Goal: Information Seeking & Learning: Learn about a topic

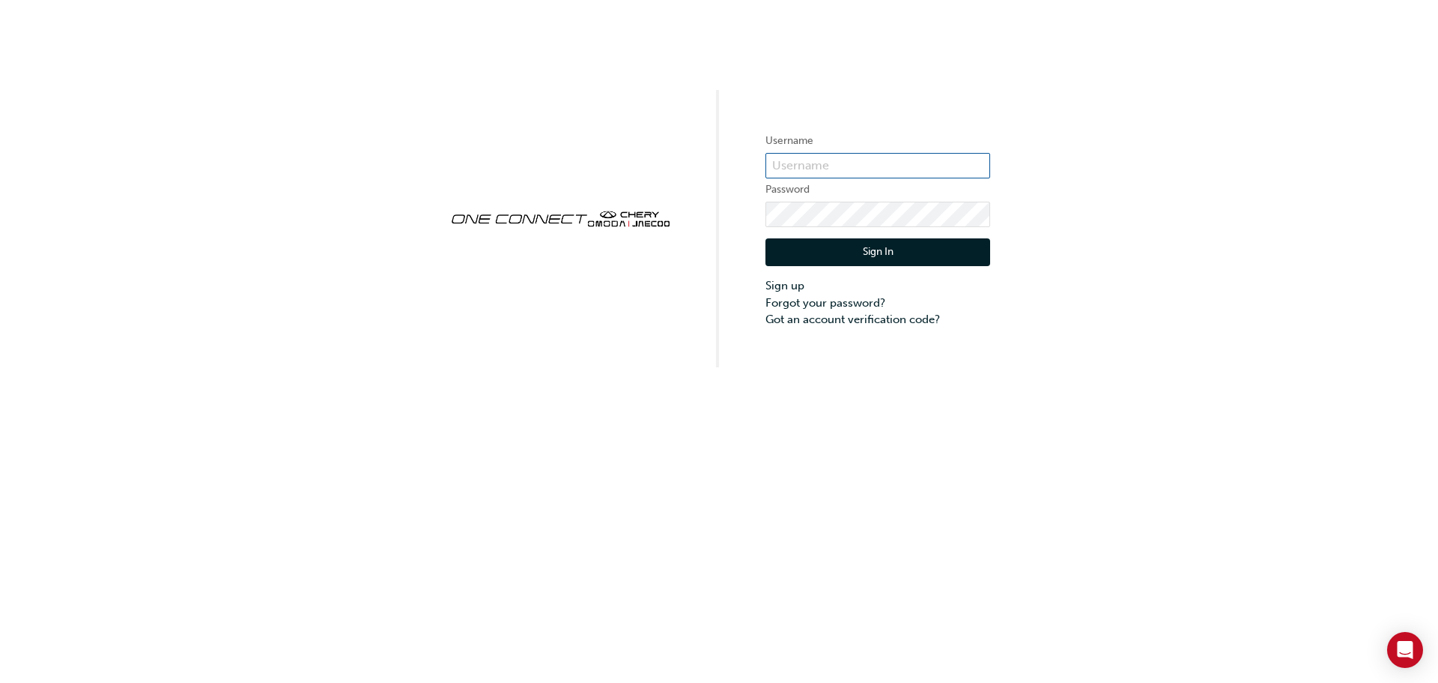
type input "CHNZ0211"
click at [858, 261] on button "Sign In" at bounding box center [878, 252] width 225 height 28
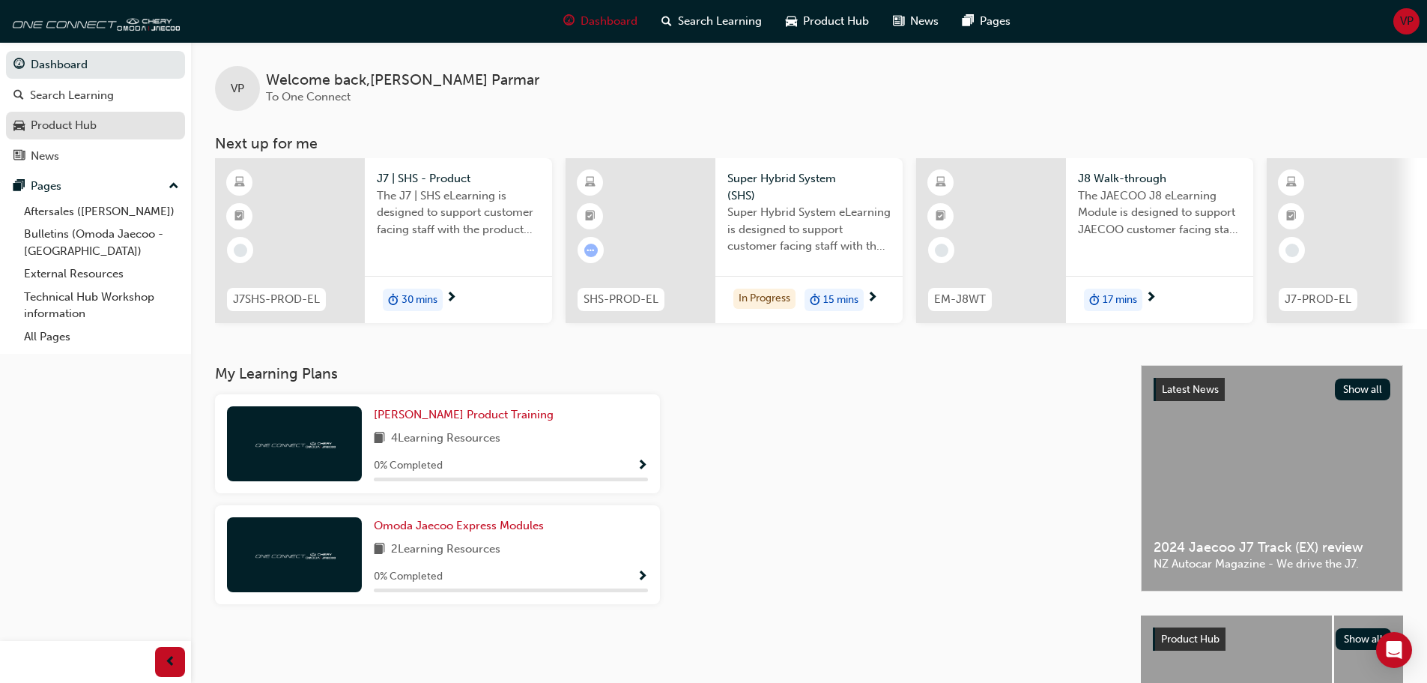
click at [88, 118] on div "Product Hub" at bounding box center [64, 125] width 66 height 17
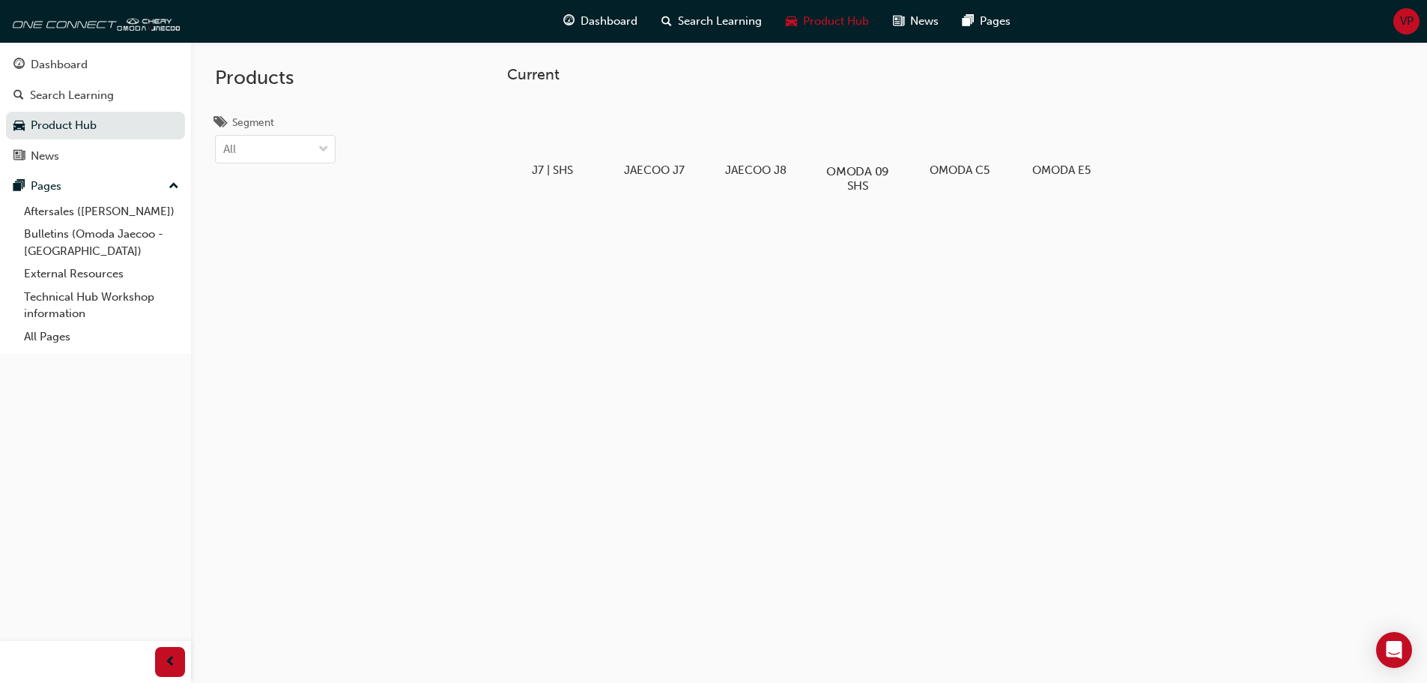
click at [851, 125] on div at bounding box center [857, 127] width 83 height 59
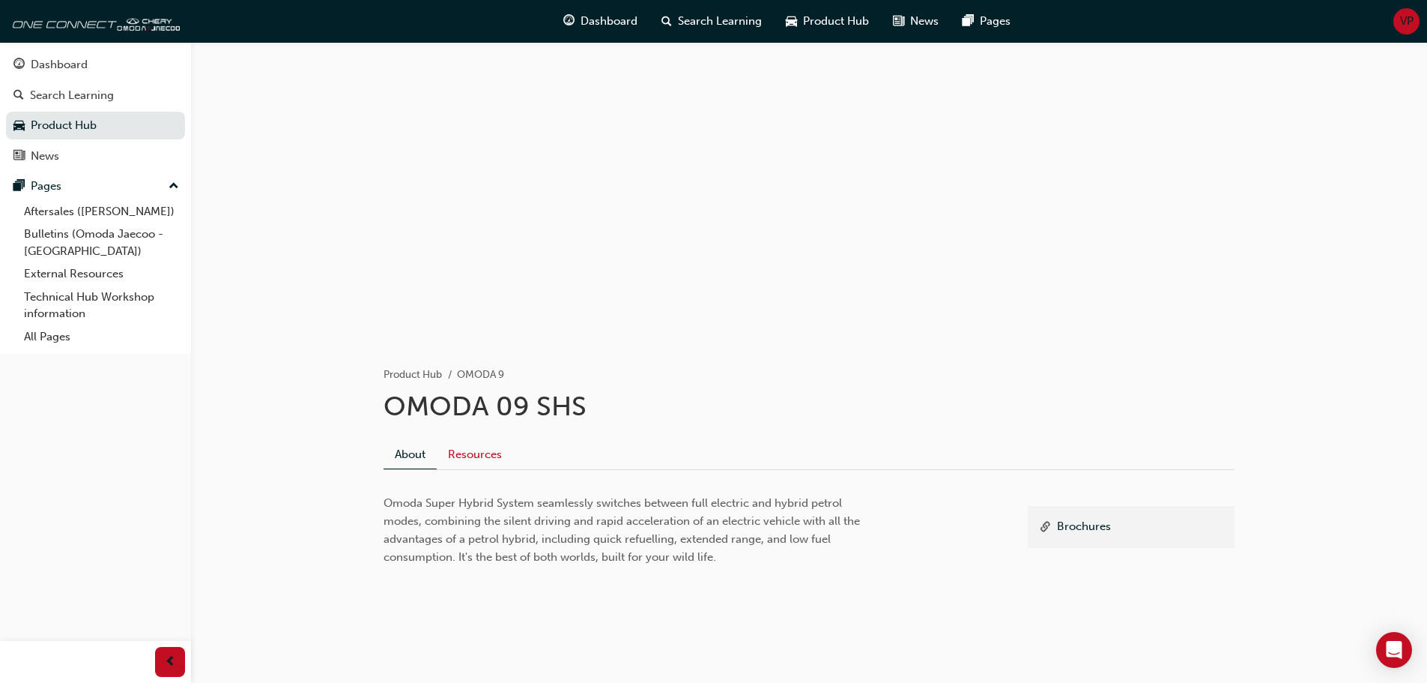
click at [500, 456] on link "Resources" at bounding box center [475, 454] width 76 height 28
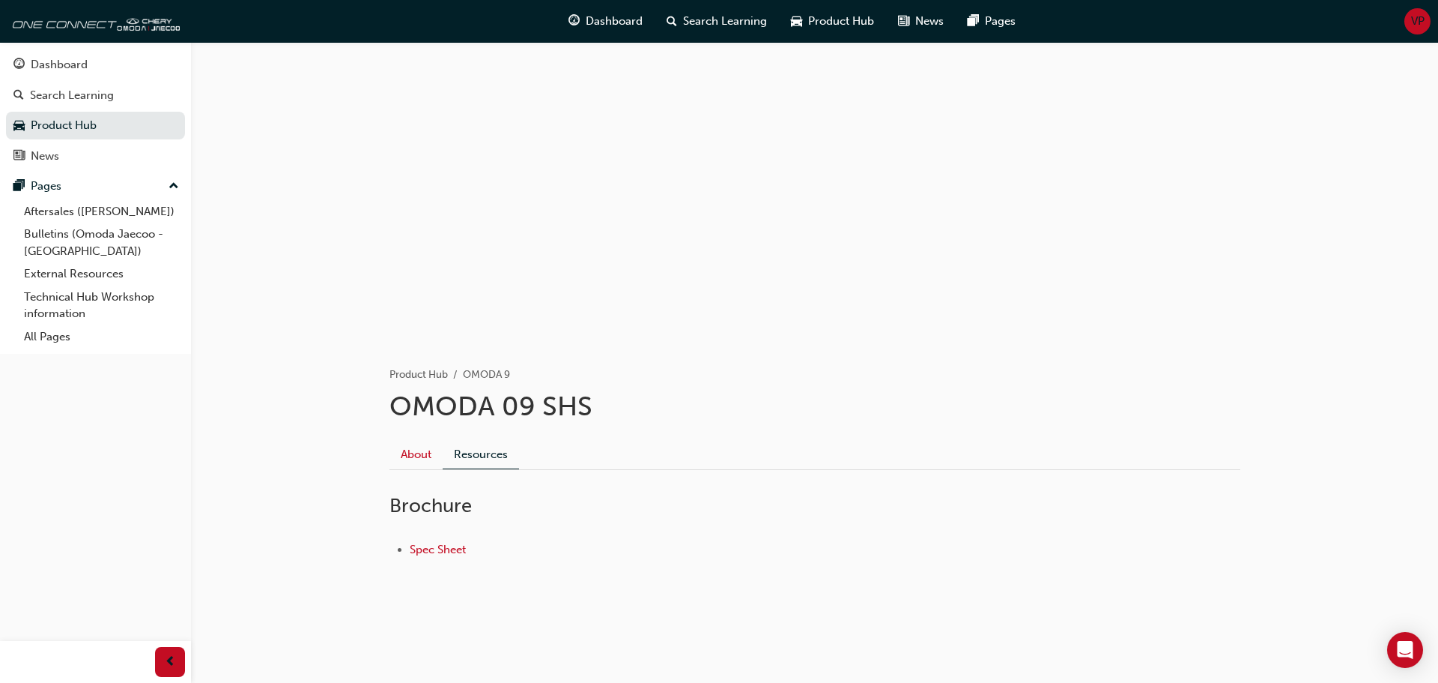
click at [423, 453] on link "About" at bounding box center [416, 454] width 53 height 28
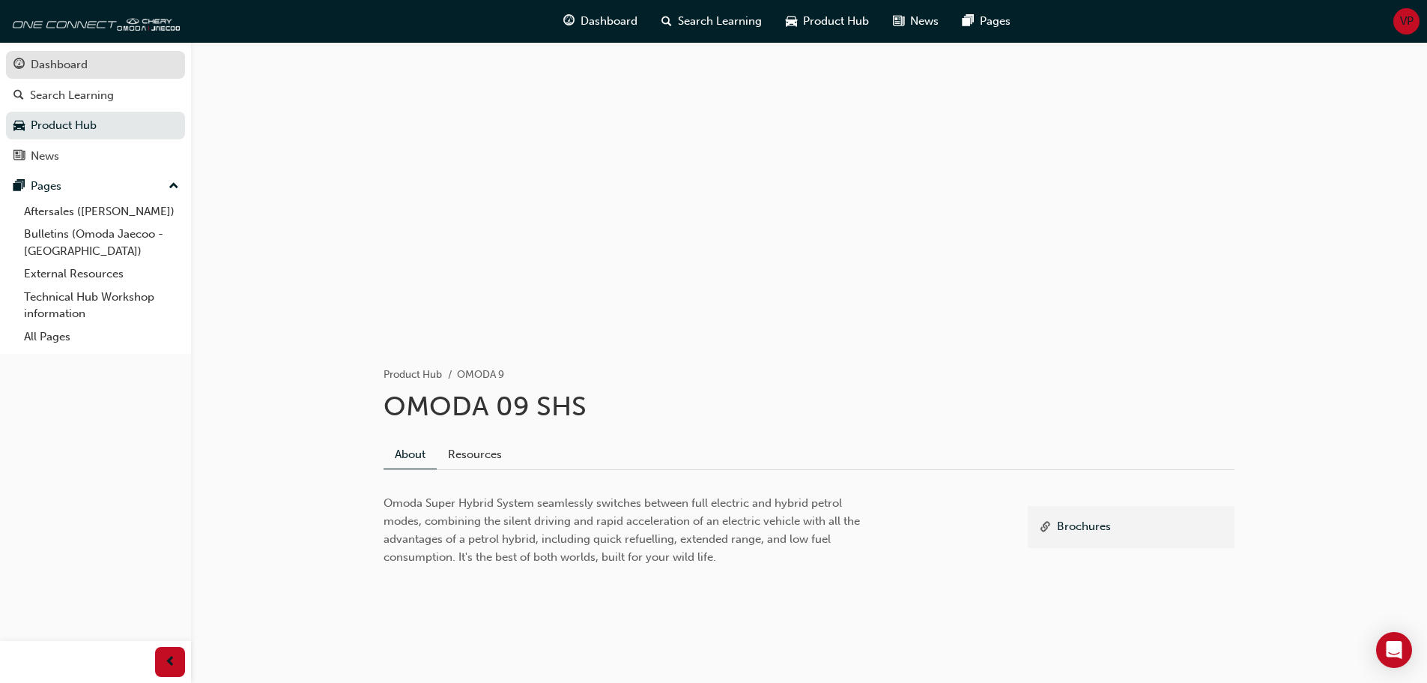
click at [67, 73] on div "Dashboard" at bounding box center [59, 64] width 57 height 17
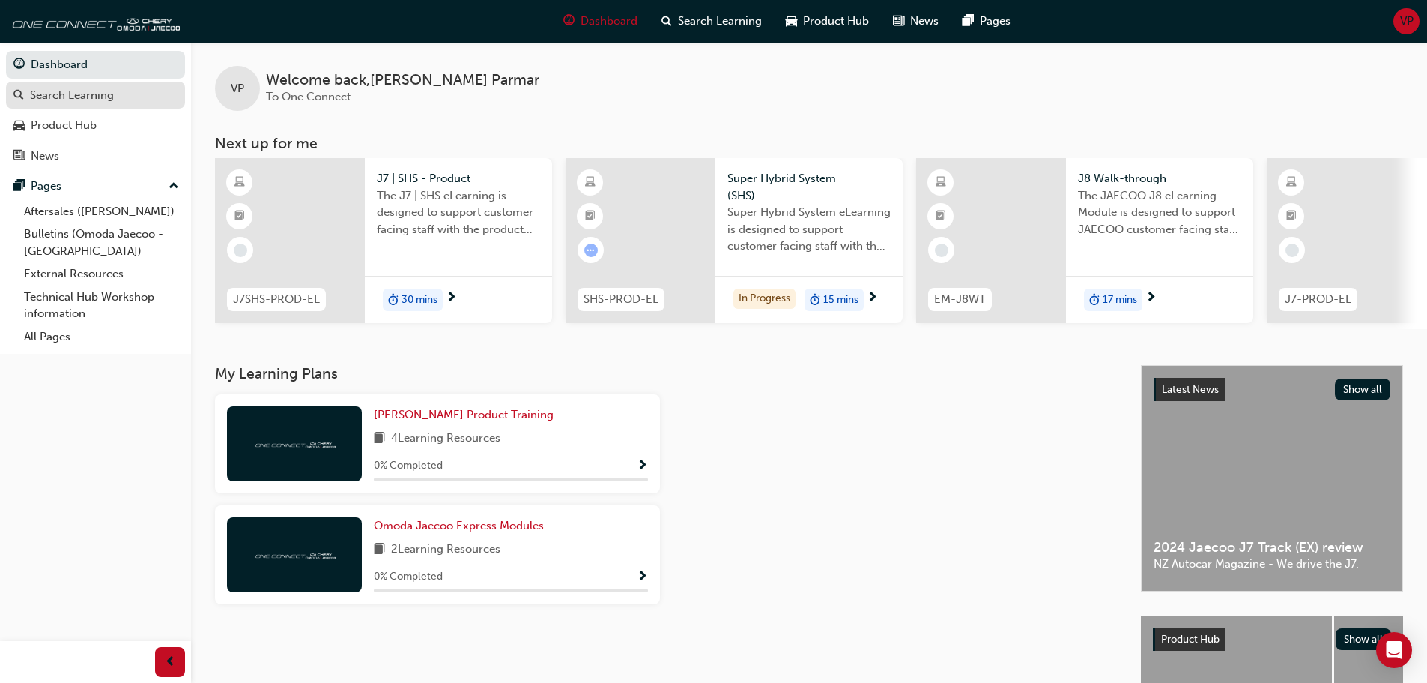
click at [73, 96] on div "Search Learning" at bounding box center [72, 95] width 84 height 17
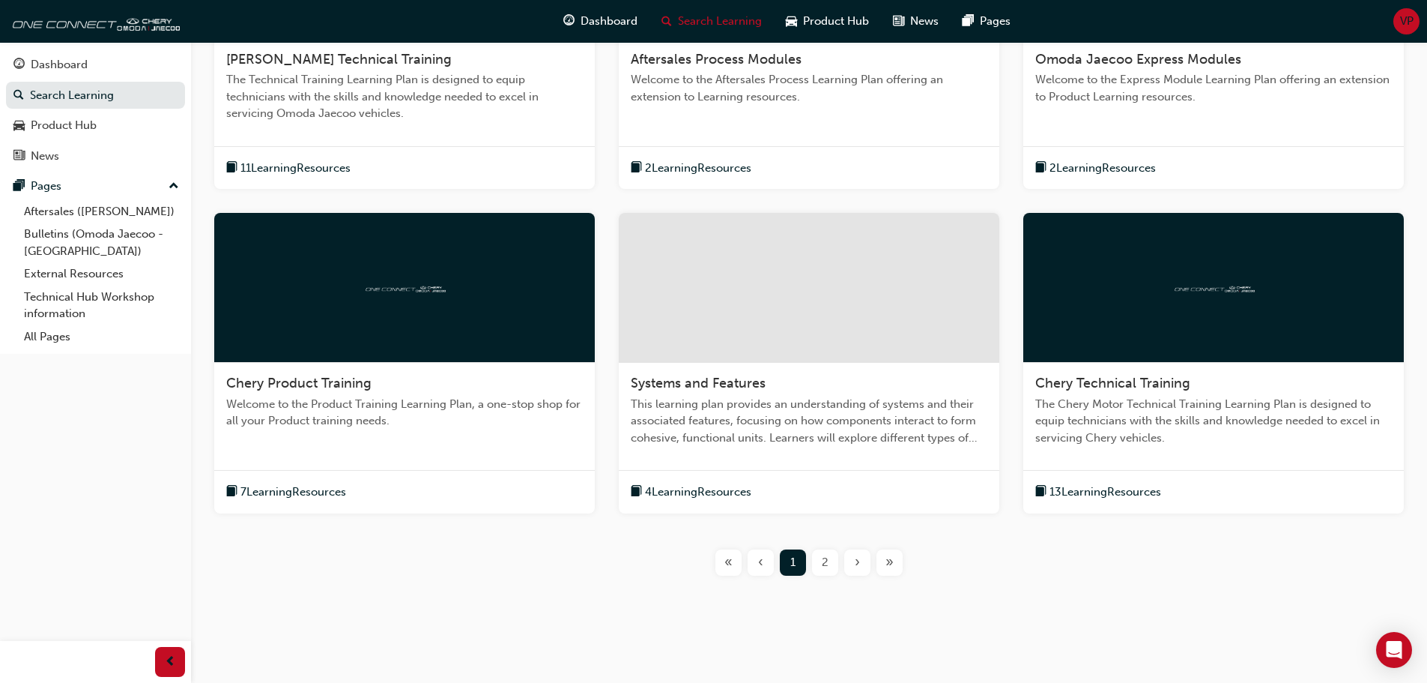
scroll to position [472, 0]
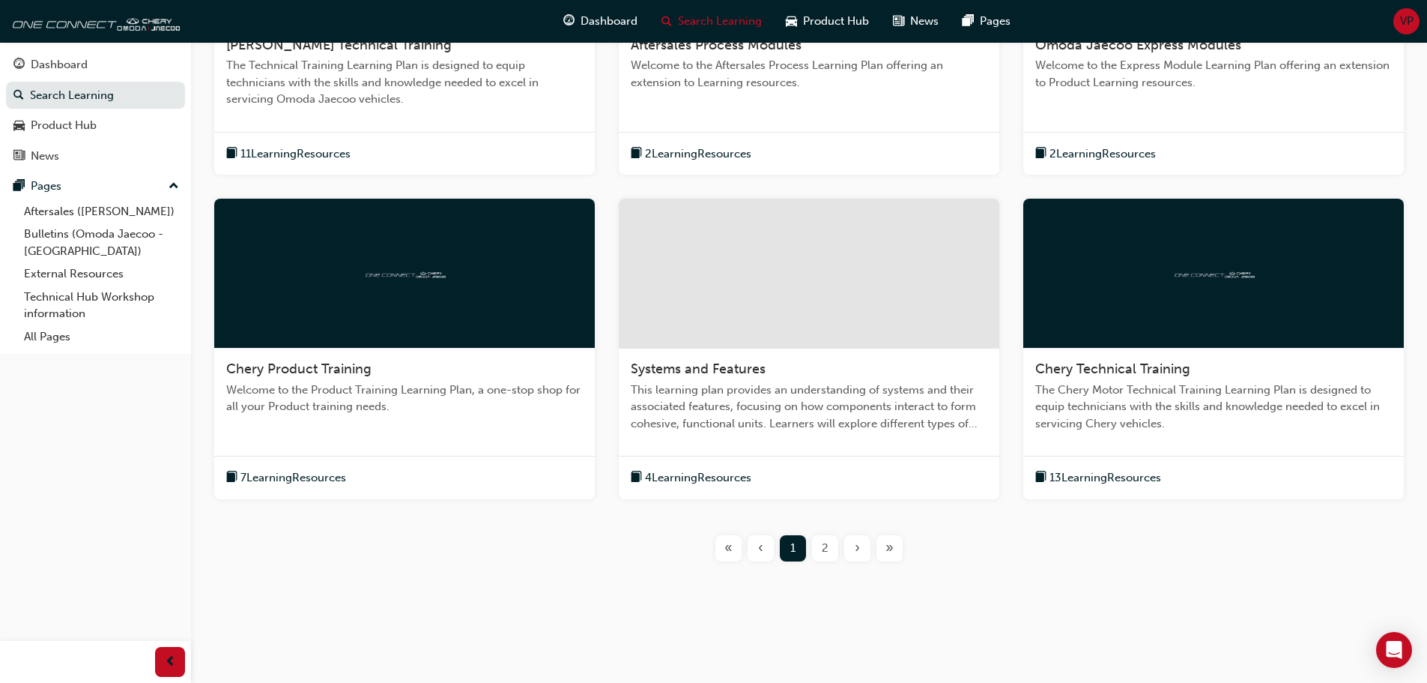
click at [824, 548] on span "2" at bounding box center [825, 547] width 7 height 17
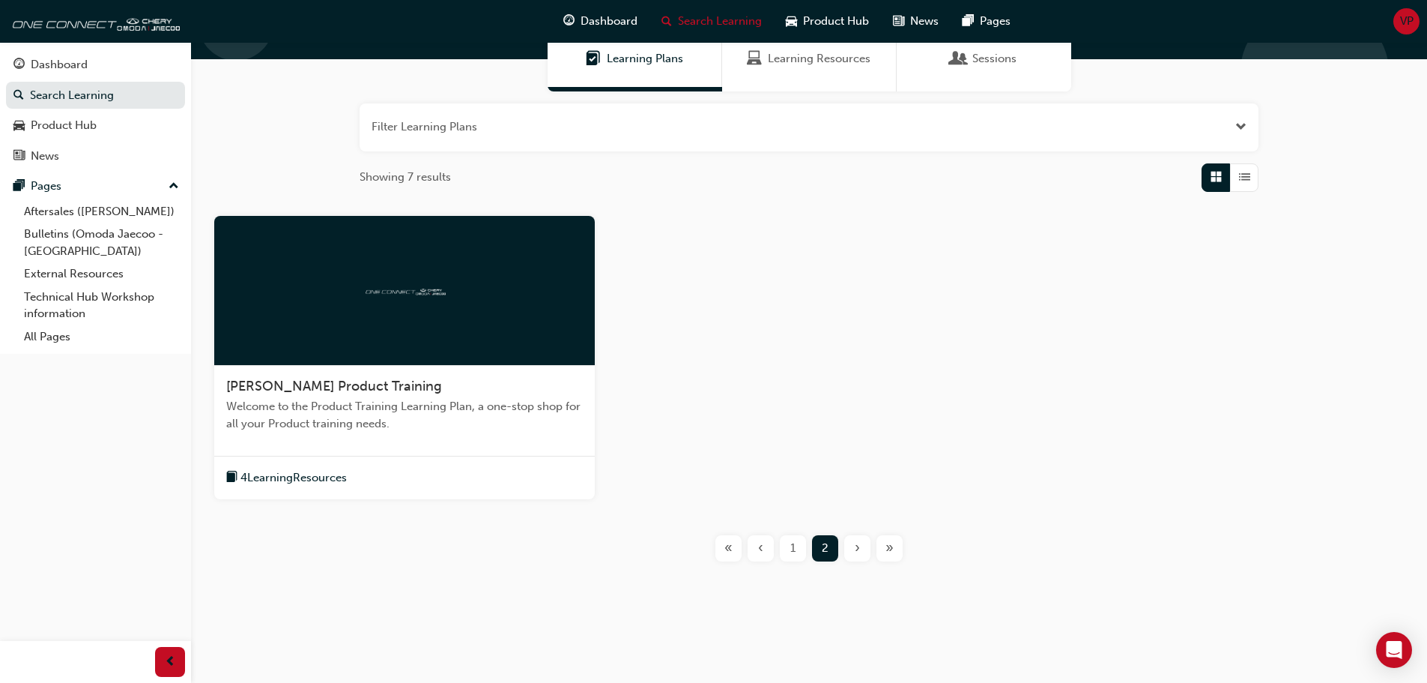
click at [422, 367] on div "[PERSON_NAME] Product Training Welcome to the Product Training Learning Plan, a…" at bounding box center [404, 411] width 381 height 91
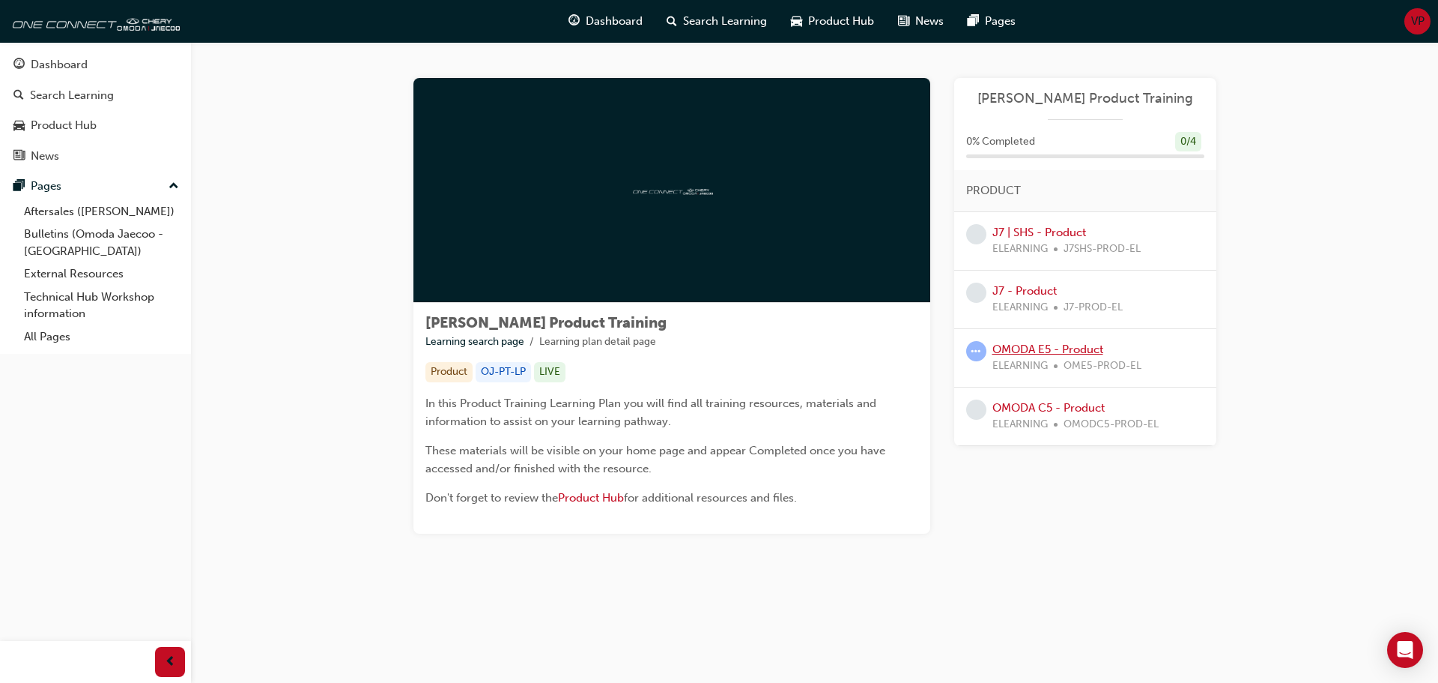
click at [1020, 346] on link "OMODA E5 - Product" at bounding box center [1048, 348] width 111 height 13
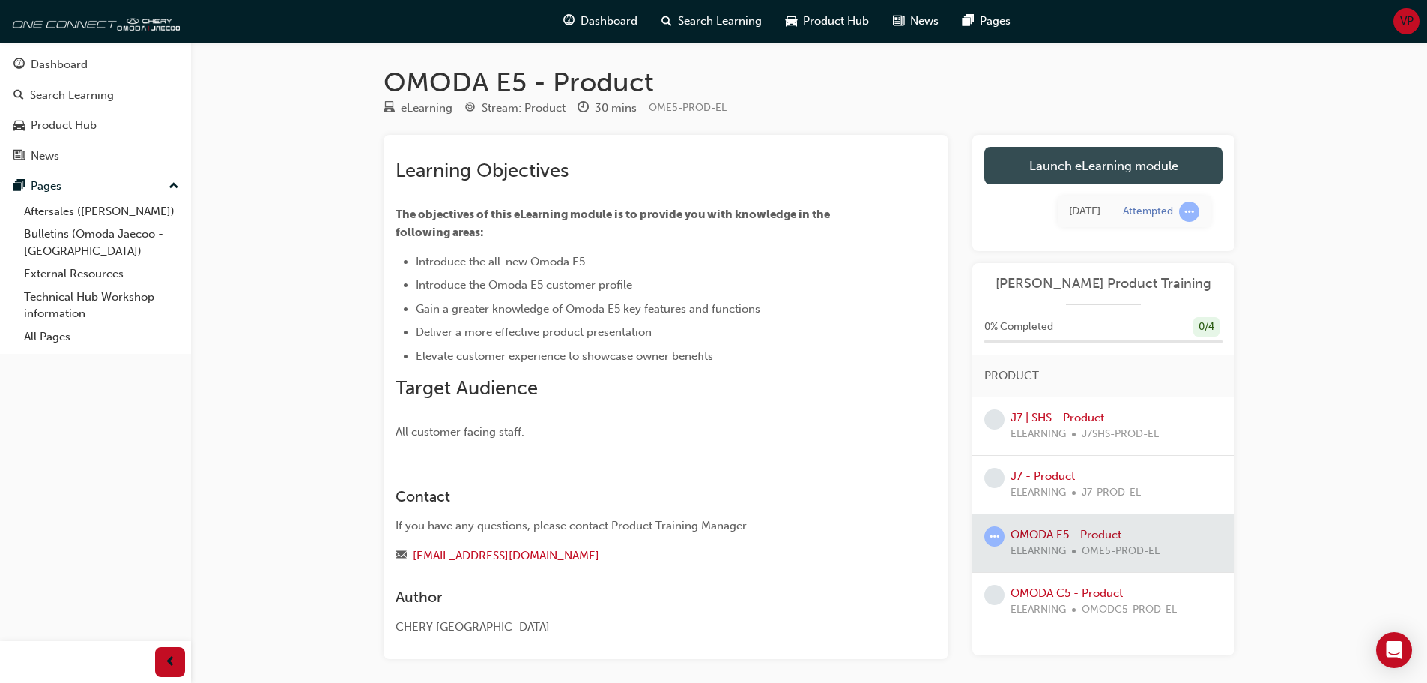
click at [1086, 166] on link "Launch eLearning module" at bounding box center [1103, 165] width 238 height 37
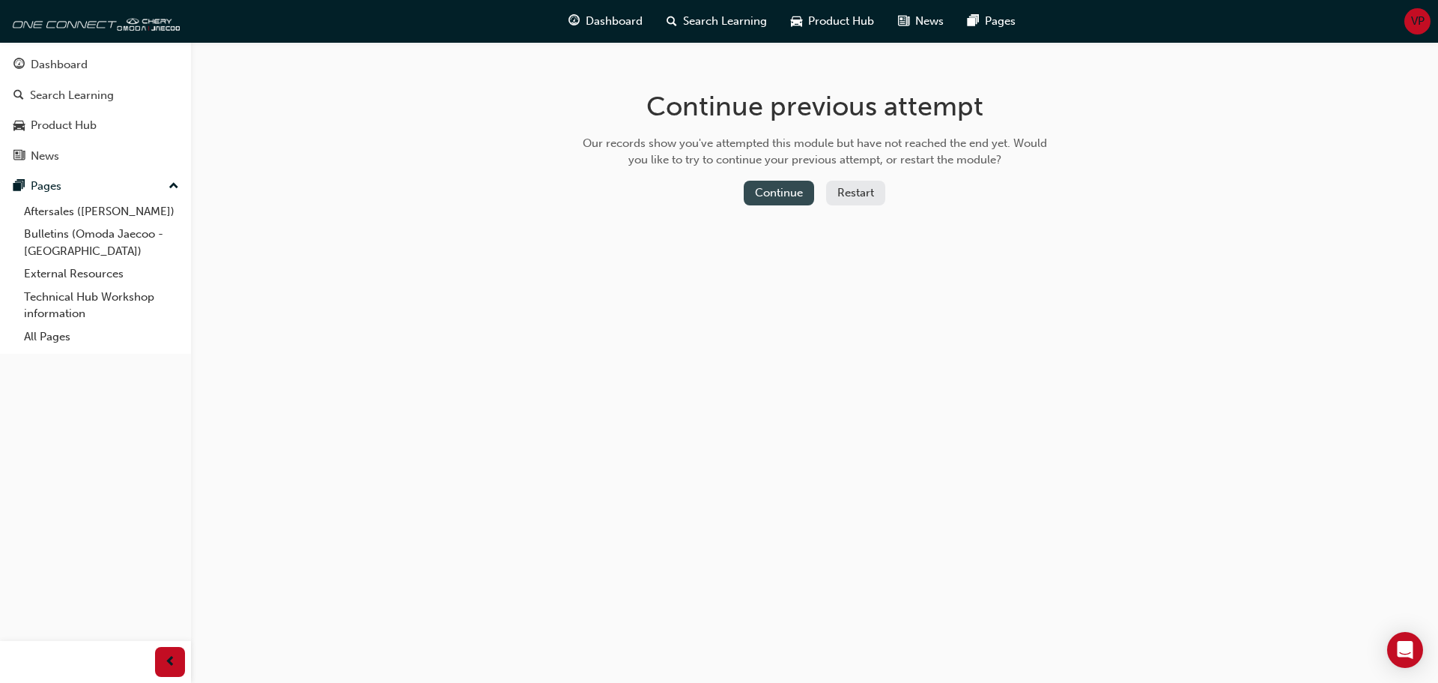
click at [791, 198] on button "Continue" at bounding box center [779, 193] width 70 height 25
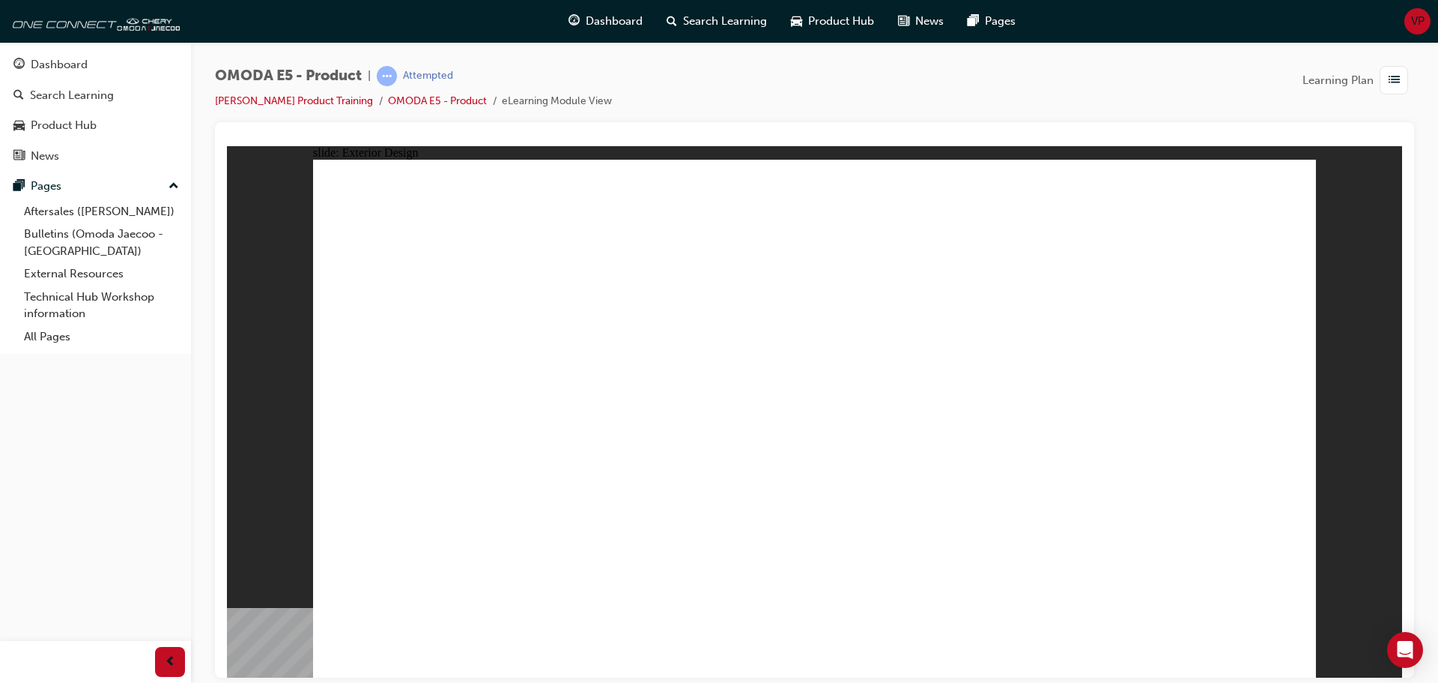
drag, startPoint x: 1022, startPoint y: 399, endPoint x: 921, endPoint y: 426, distance: 104.5
